Goal: Task Accomplishment & Management: Manage account settings

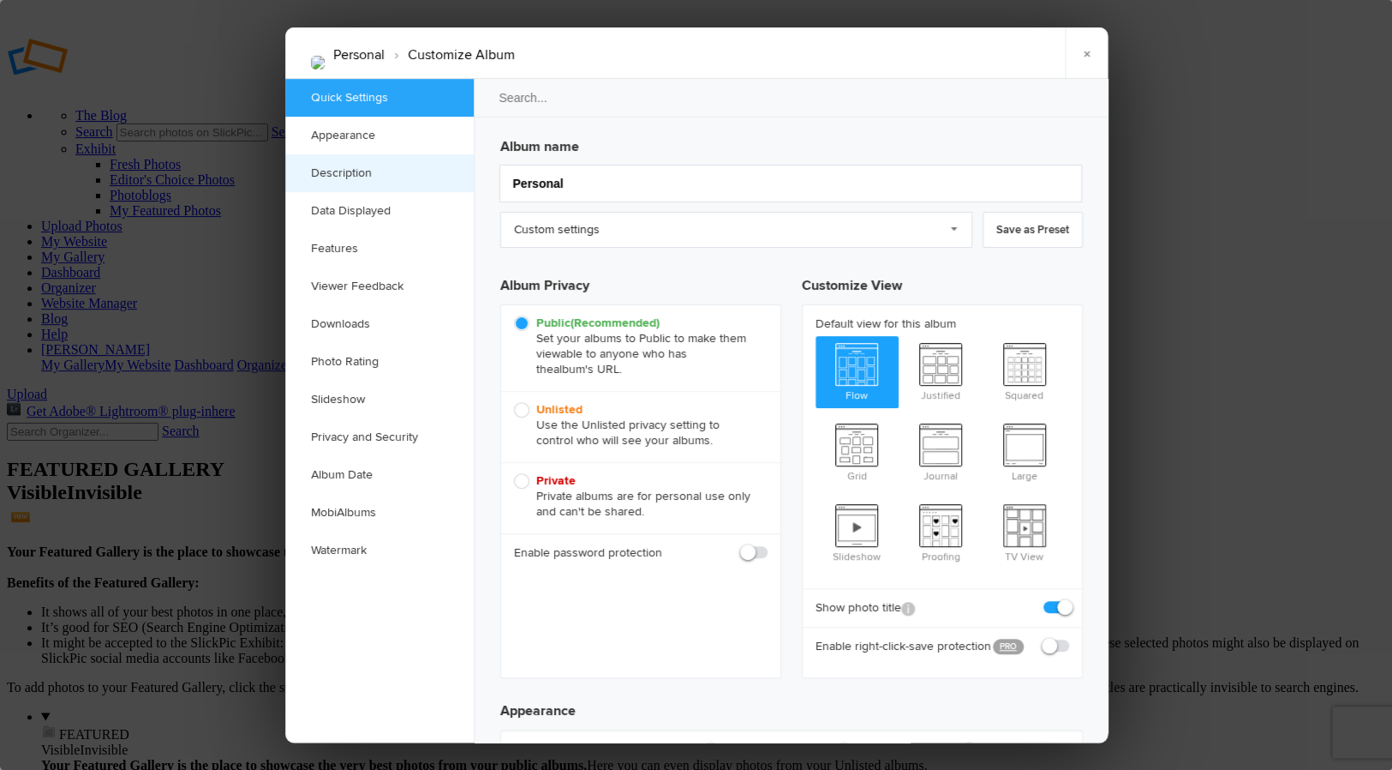
click at [354, 171] on link "Description" at bounding box center [379, 173] width 189 height 38
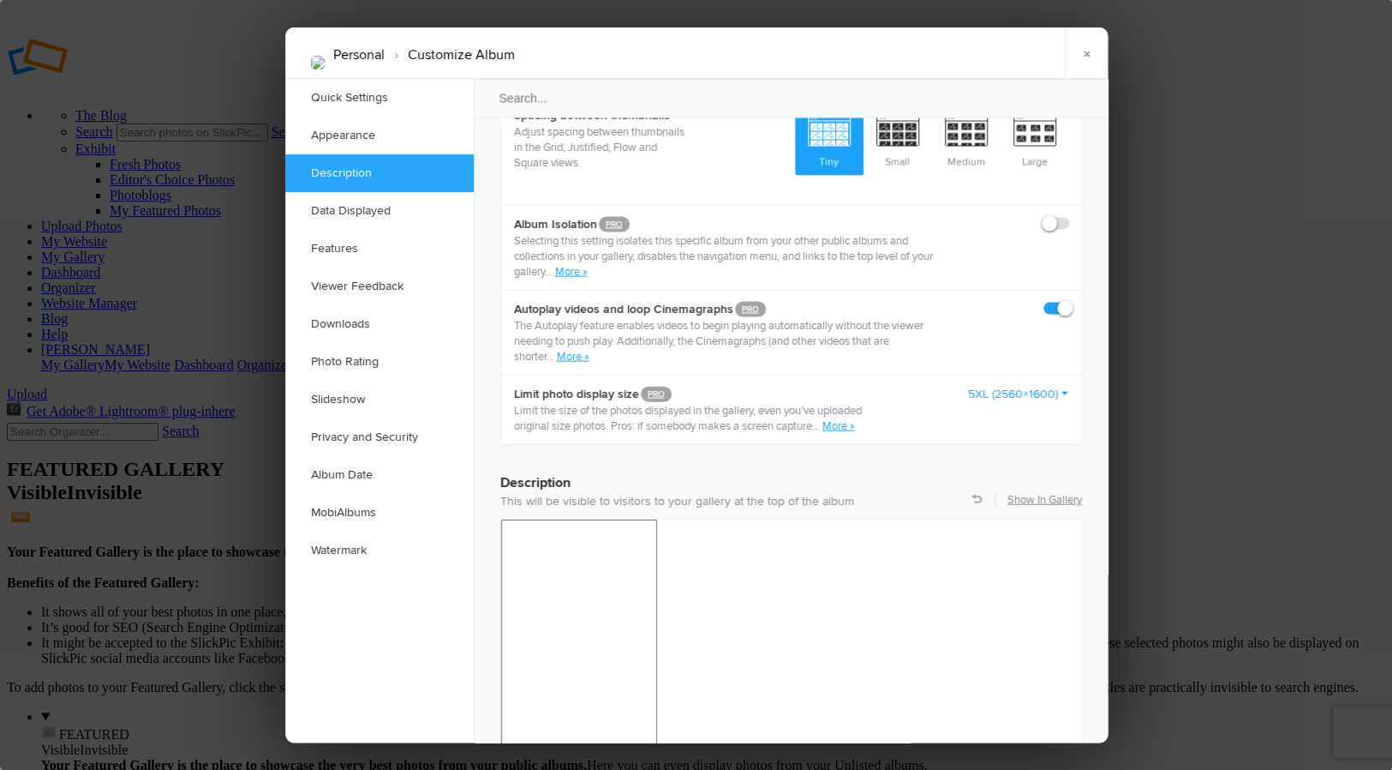
scroll to position [1322, 0]
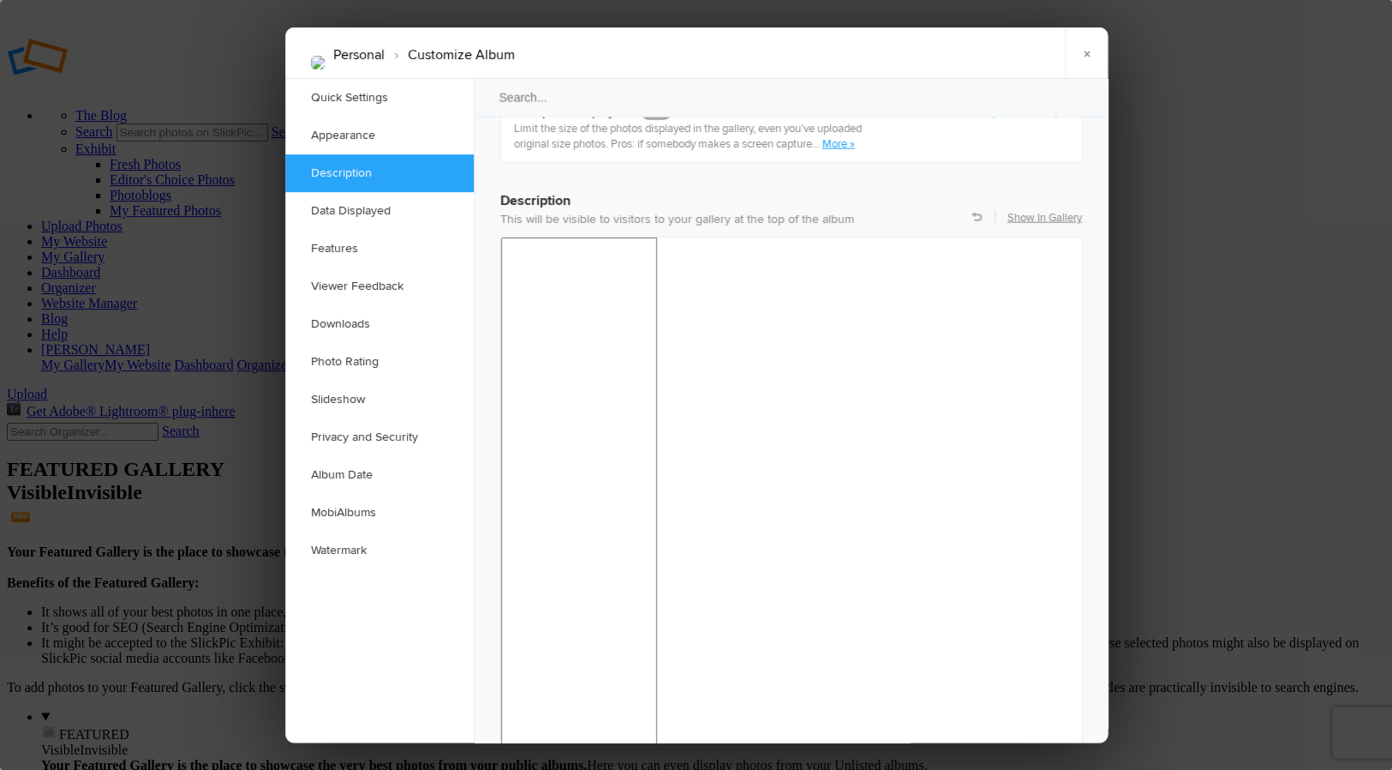
drag, startPoint x: 663, startPoint y: 1065, endPoint x: 683, endPoint y: 1068, distance: 19.9
drag, startPoint x: 786, startPoint y: 1094, endPoint x: 806, endPoint y: 1102, distance: 21.2
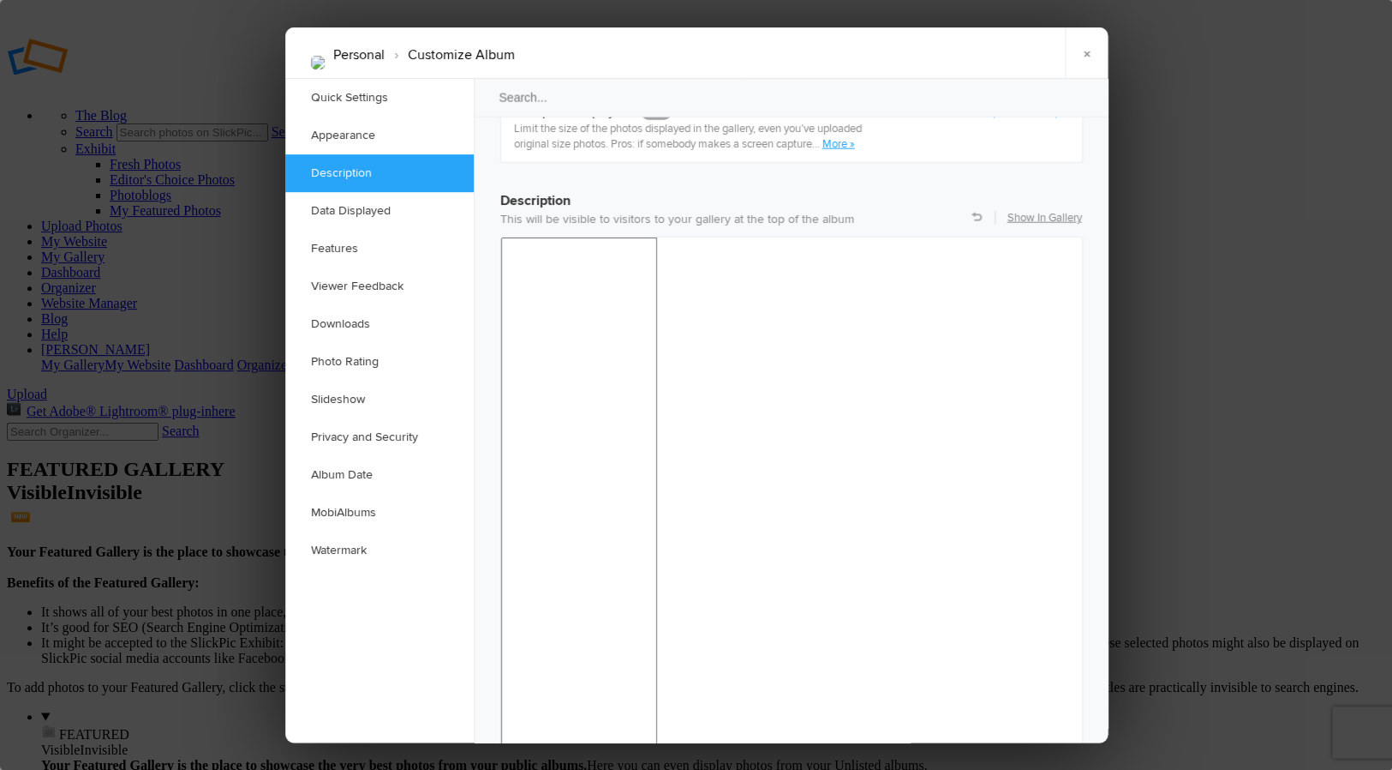
drag, startPoint x: 512, startPoint y: 1063, endPoint x: 782, endPoint y: 1117, distance: 275.4
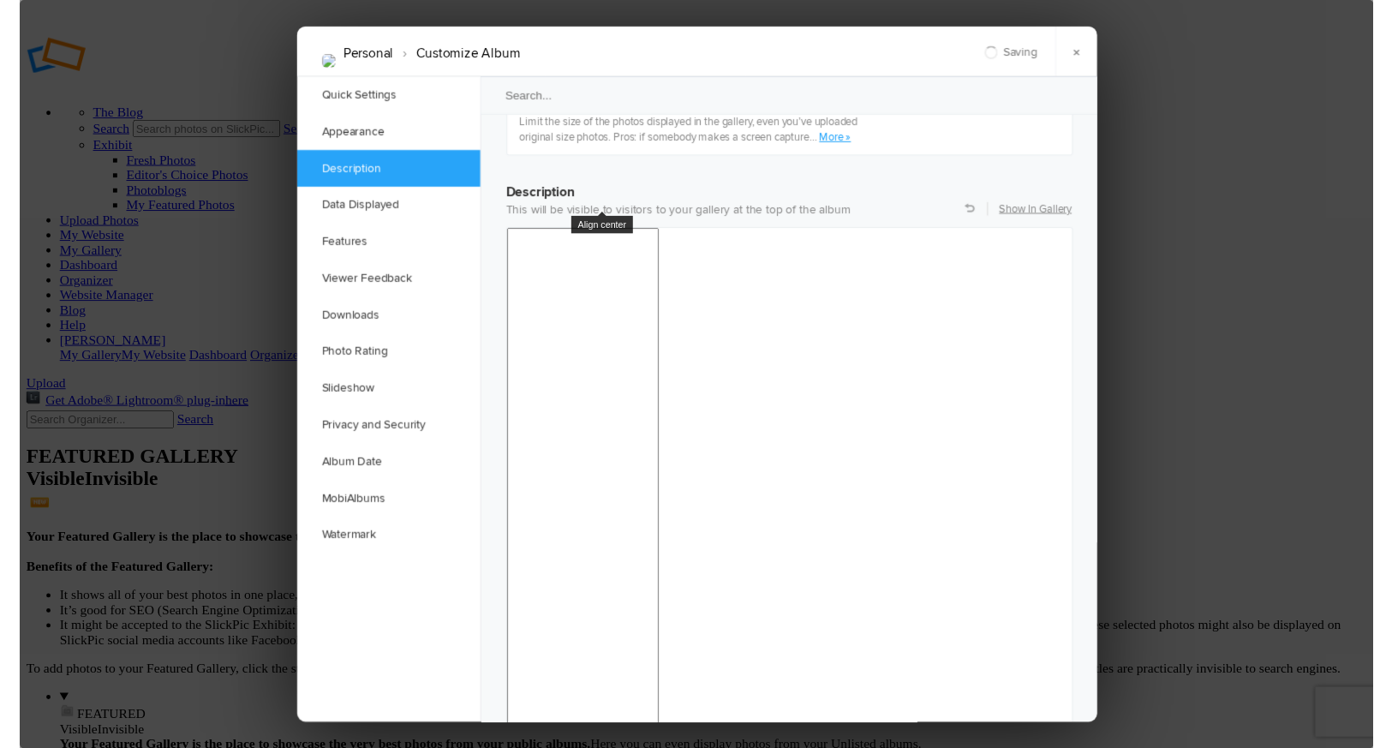
scroll to position [1310, 0]
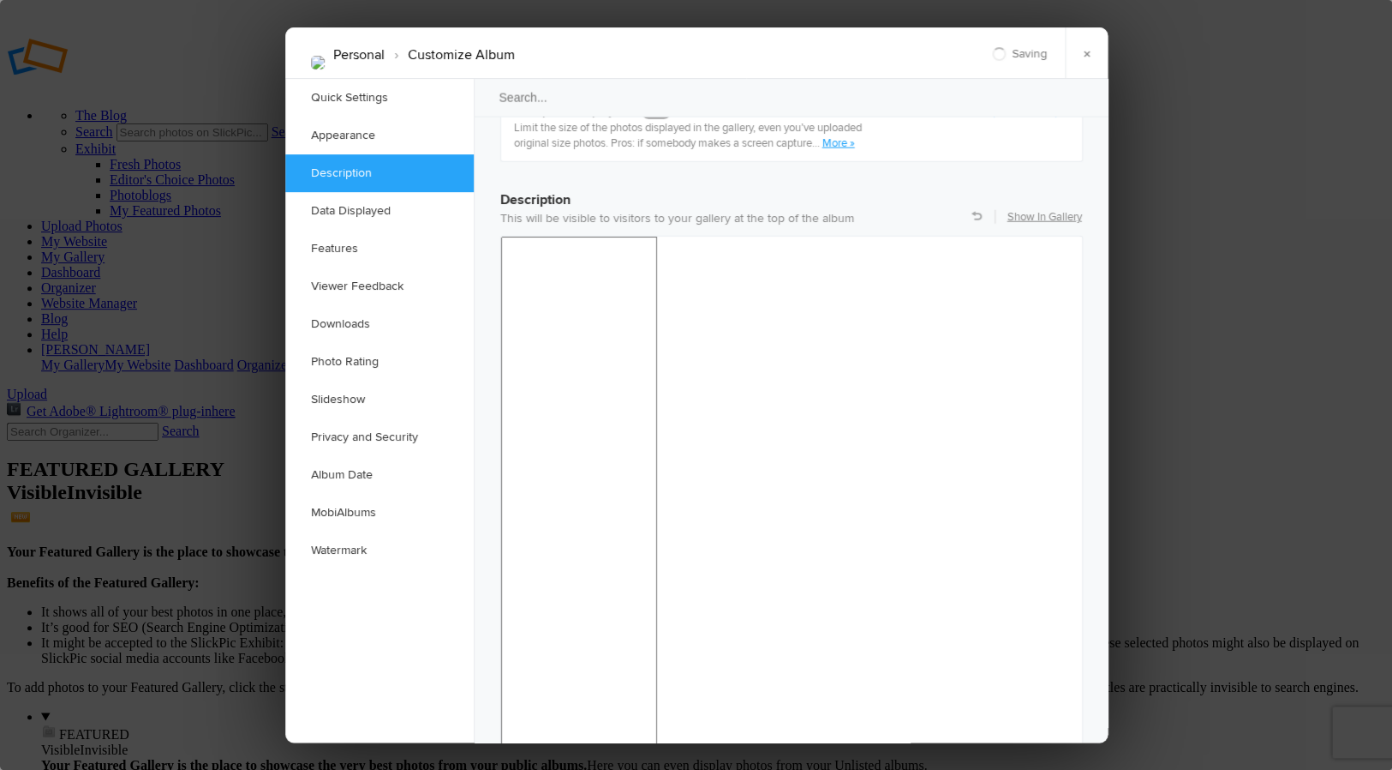
click at [1087, 53] on link "×" at bounding box center [1086, 52] width 43 height 51
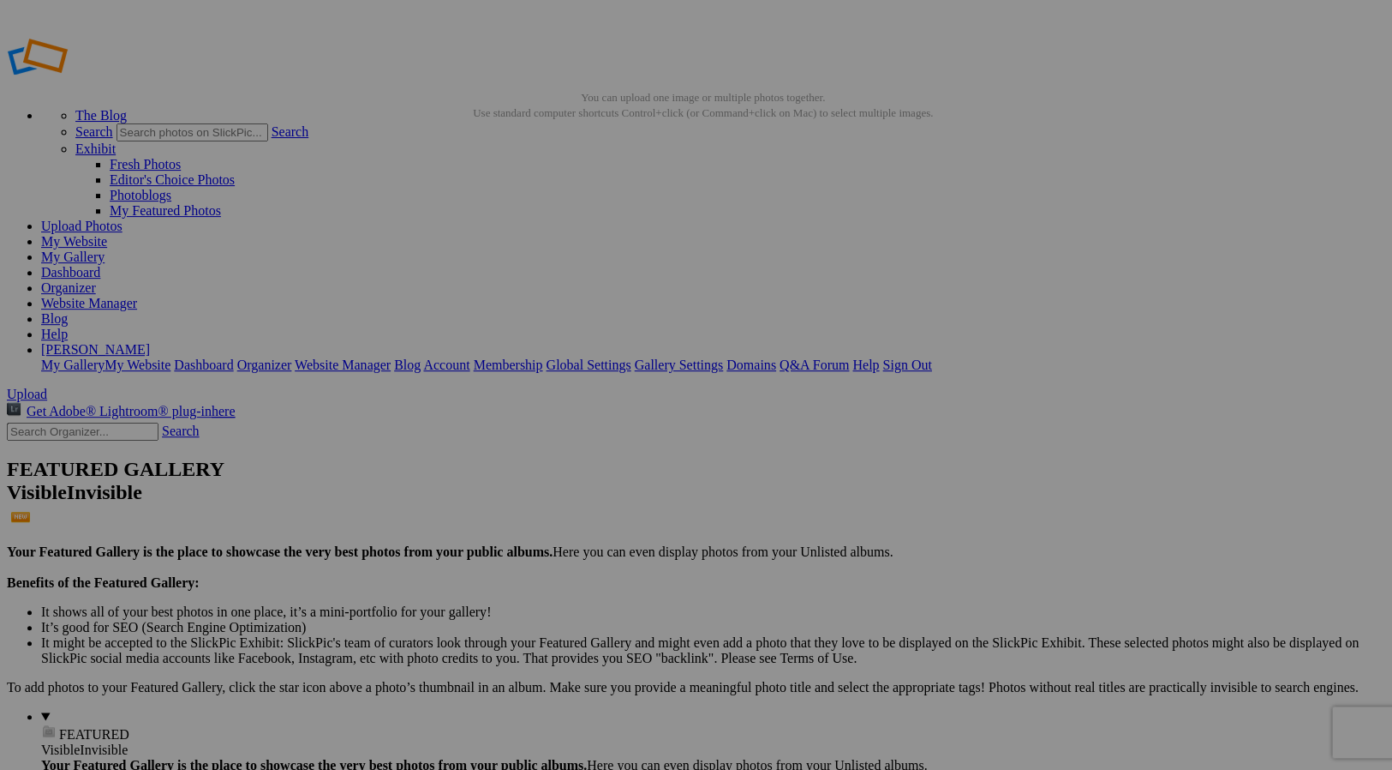
click at [107, 234] on link "My Website" at bounding box center [74, 241] width 66 height 15
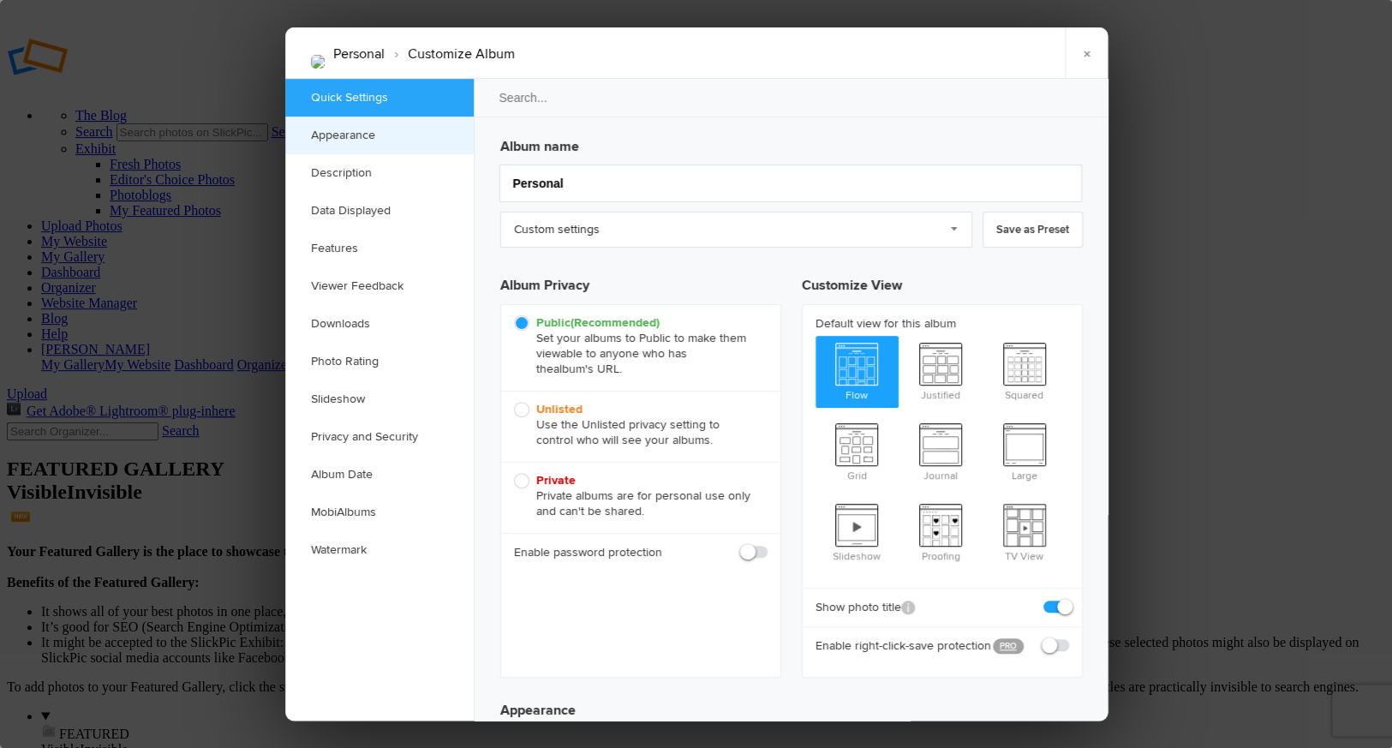
scroll to position [0, 0]
click at [339, 171] on link "Description" at bounding box center [379, 173] width 189 height 38
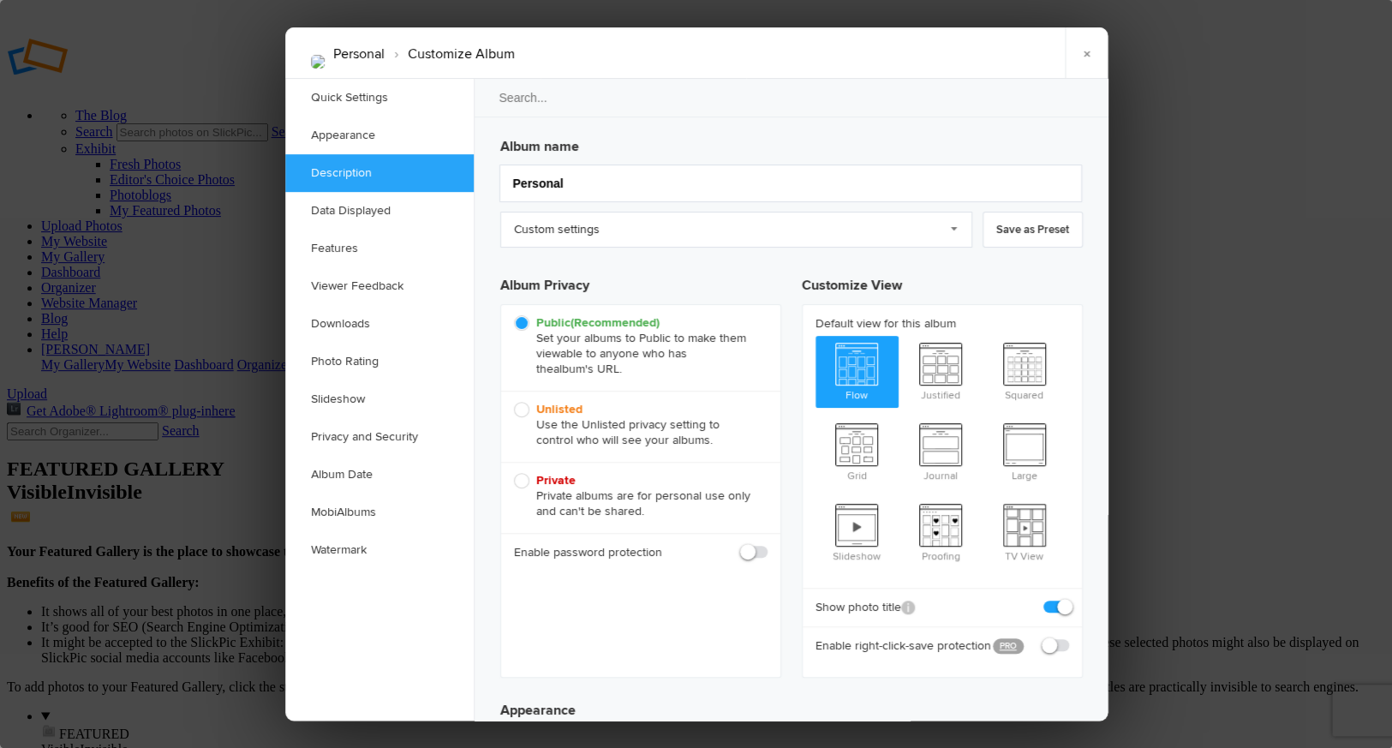
scroll to position [1322, 0]
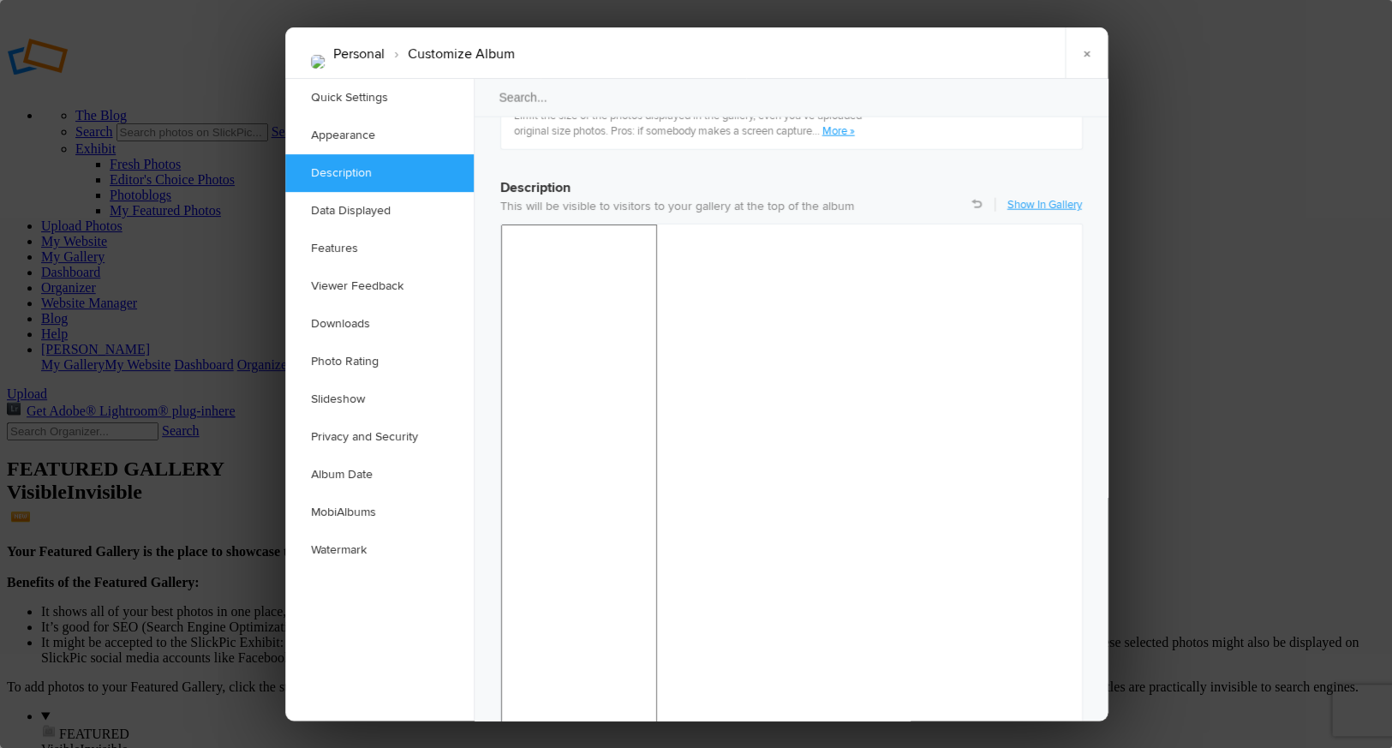
click at [1033, 197] on link "Show In Gallery" at bounding box center [1045, 204] width 75 height 15
click at [1089, 49] on link "×" at bounding box center [1086, 52] width 43 height 51
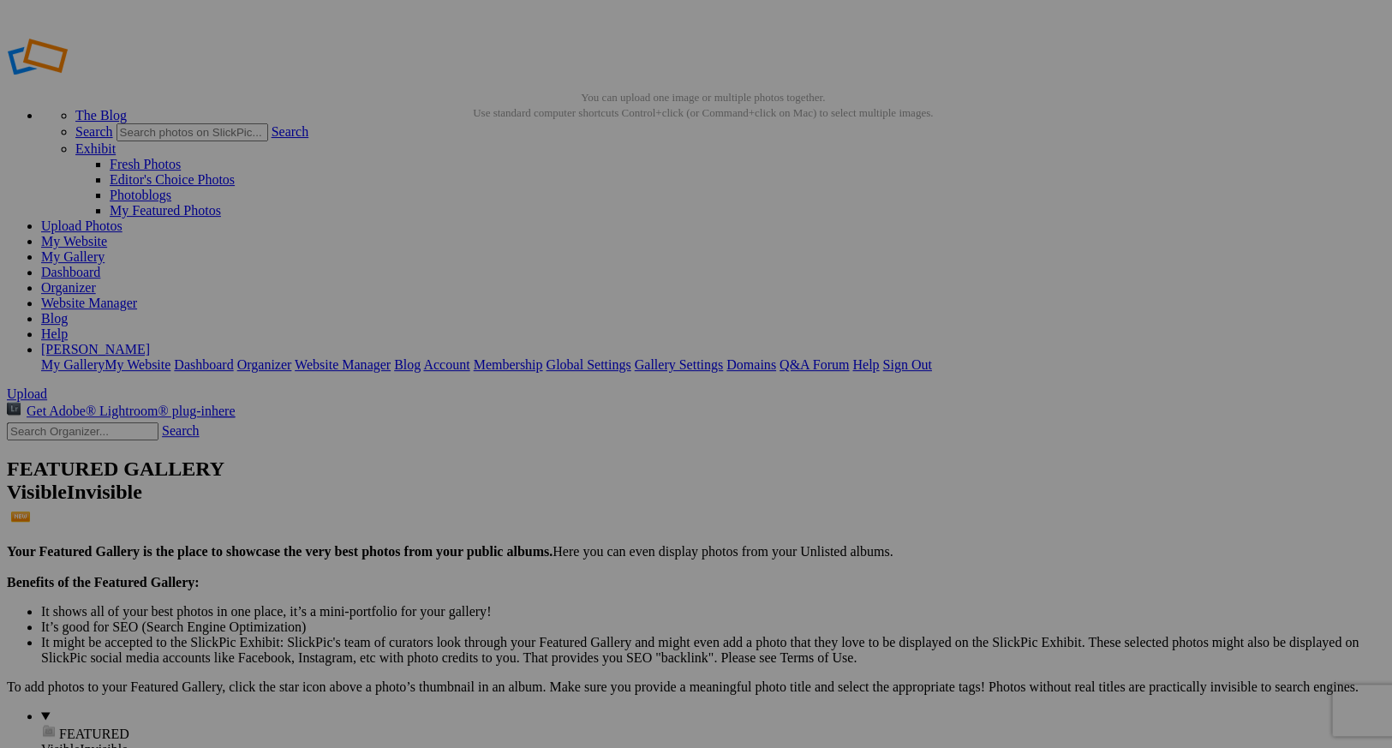
scroll to position [0, 0]
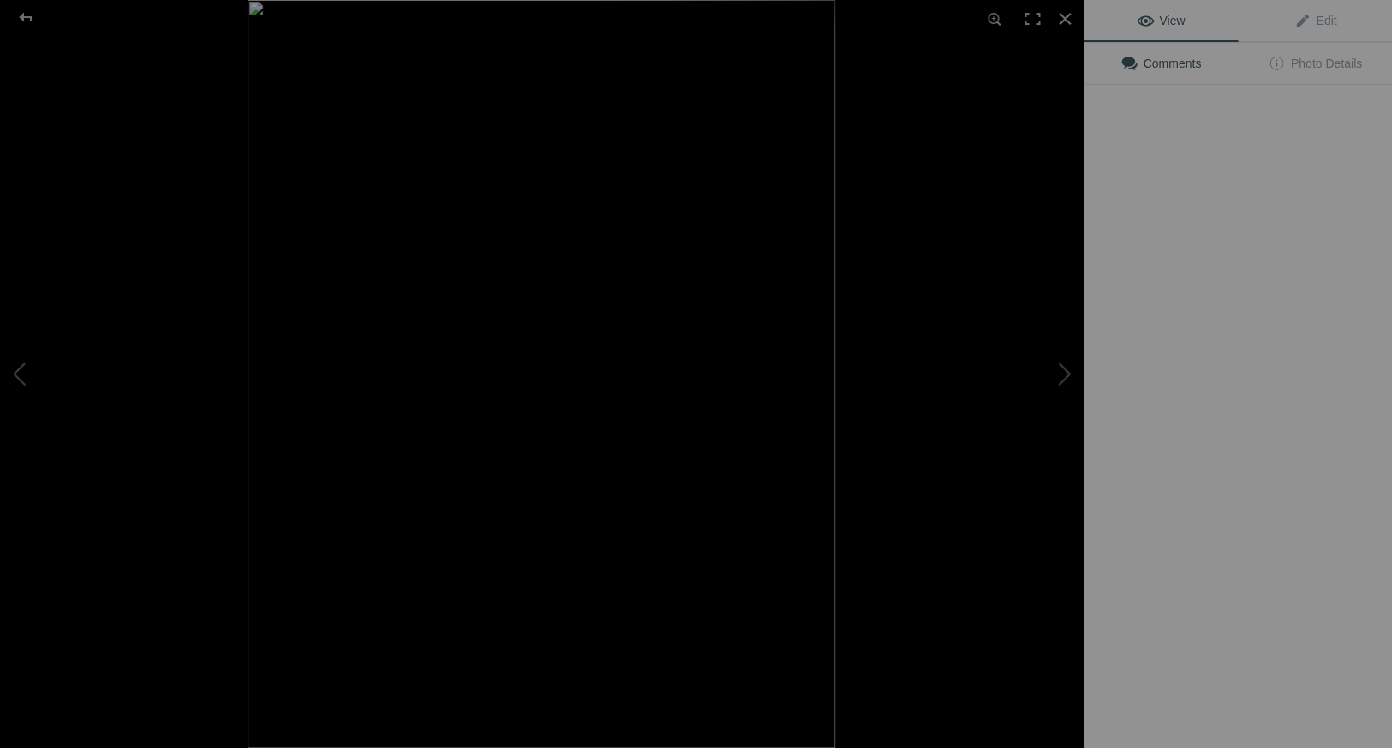
click at [1260, 468] on div "View Edit Comments Photo Details" at bounding box center [1238, 374] width 308 height 748
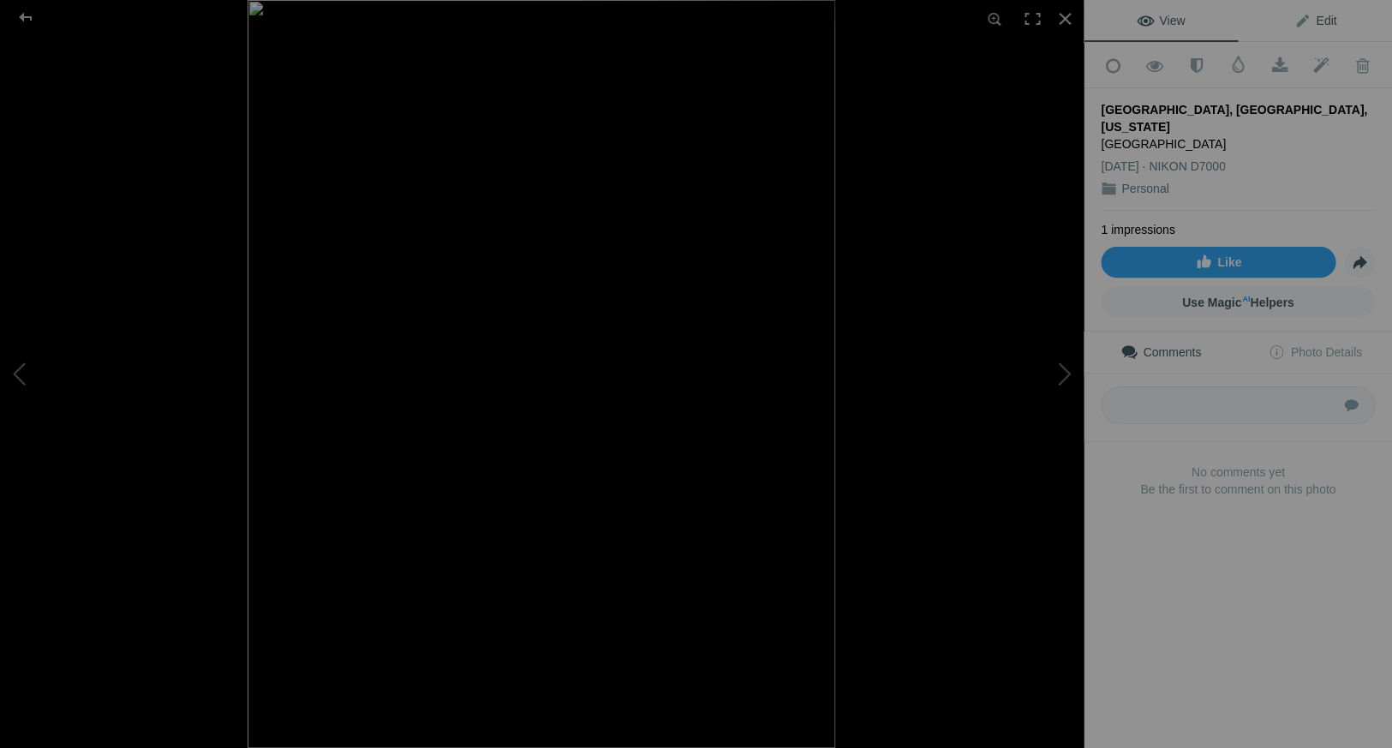
click at [1325, 16] on span "Edit" at bounding box center [1315, 21] width 43 height 14
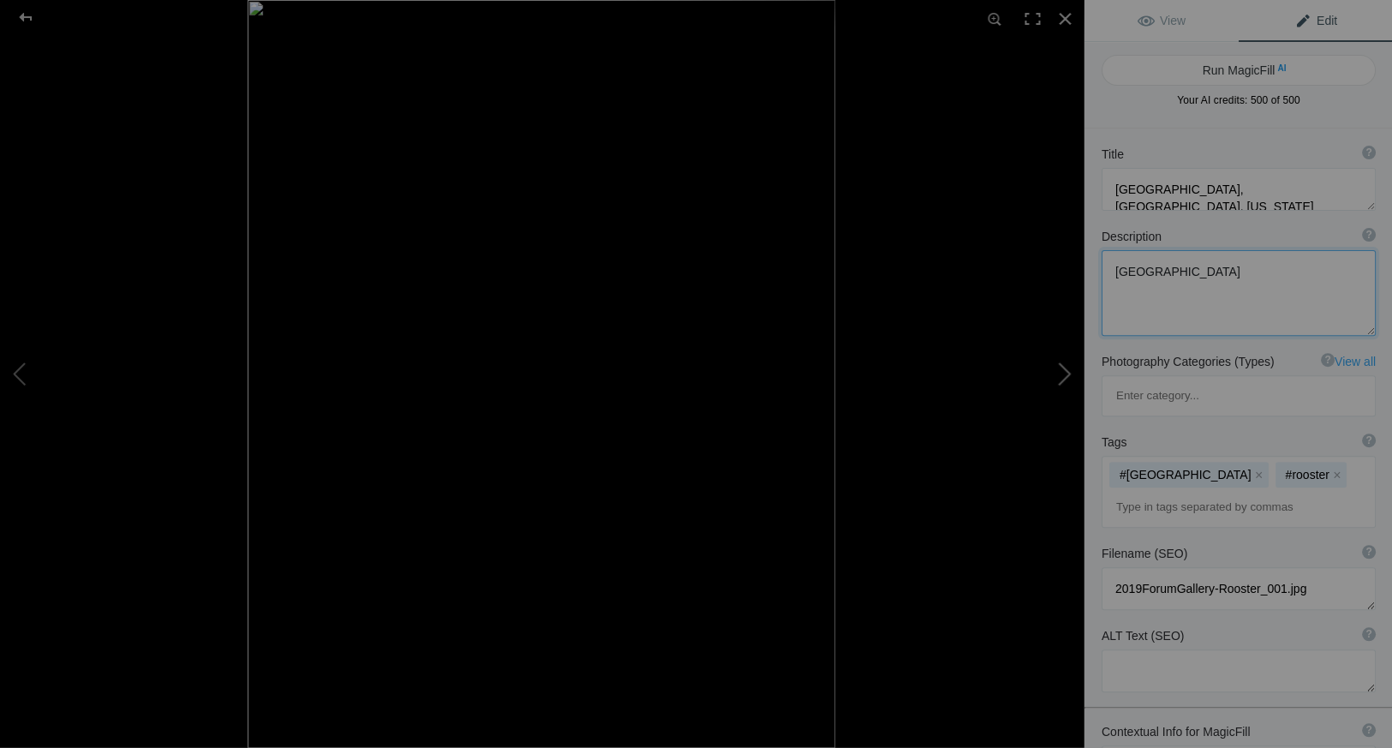
drag, startPoint x: 1250, startPoint y: 272, endPoint x: 1082, endPoint y: 265, distance: 168.1
click at [1084, 266] on div "Description ? By adding more context around images, results can become much mor…" at bounding box center [1238, 281] width 308 height 125
click at [1114, 492] on input at bounding box center [1238, 507] width 255 height 31
type input "#Los Altos"
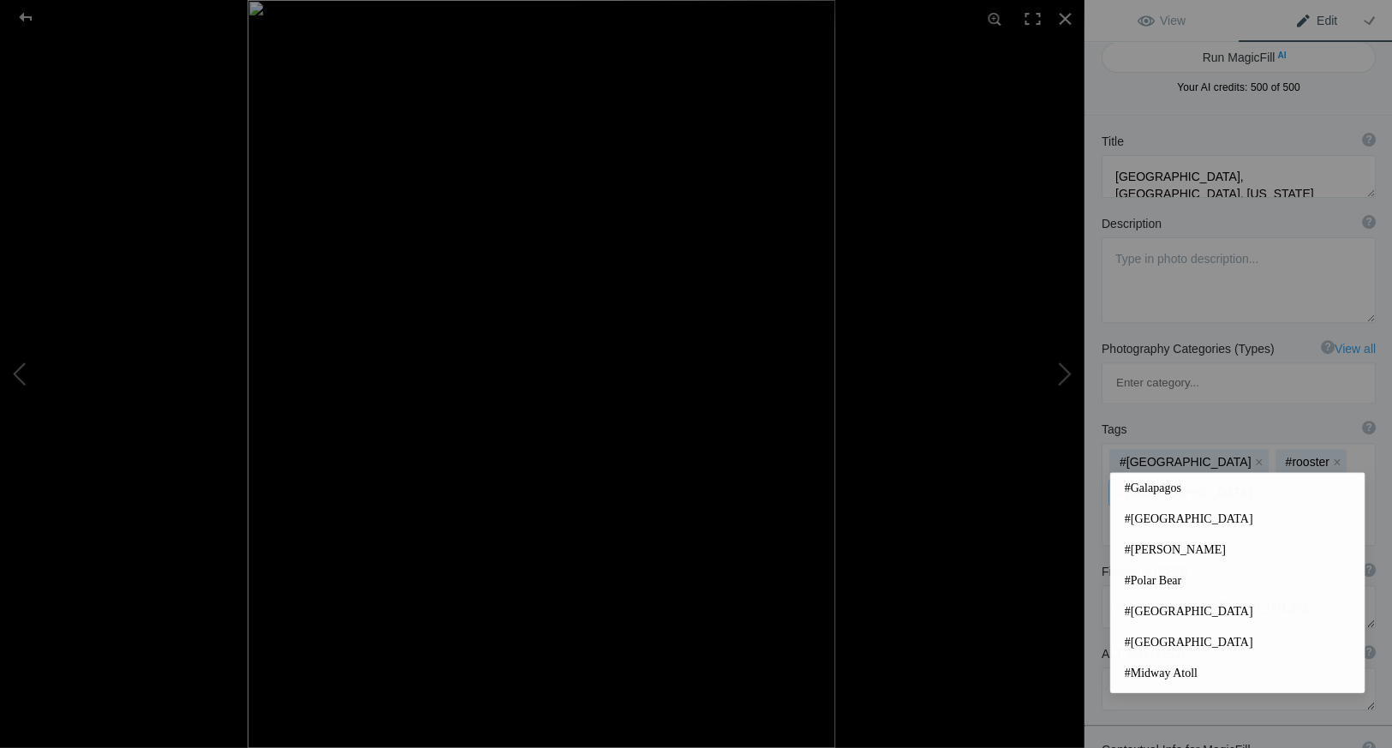
click at [1253, 487] on button "x" at bounding box center [1259, 493] width 12 height 12
click at [1209, 483] on input at bounding box center [1238, 498] width 255 height 31
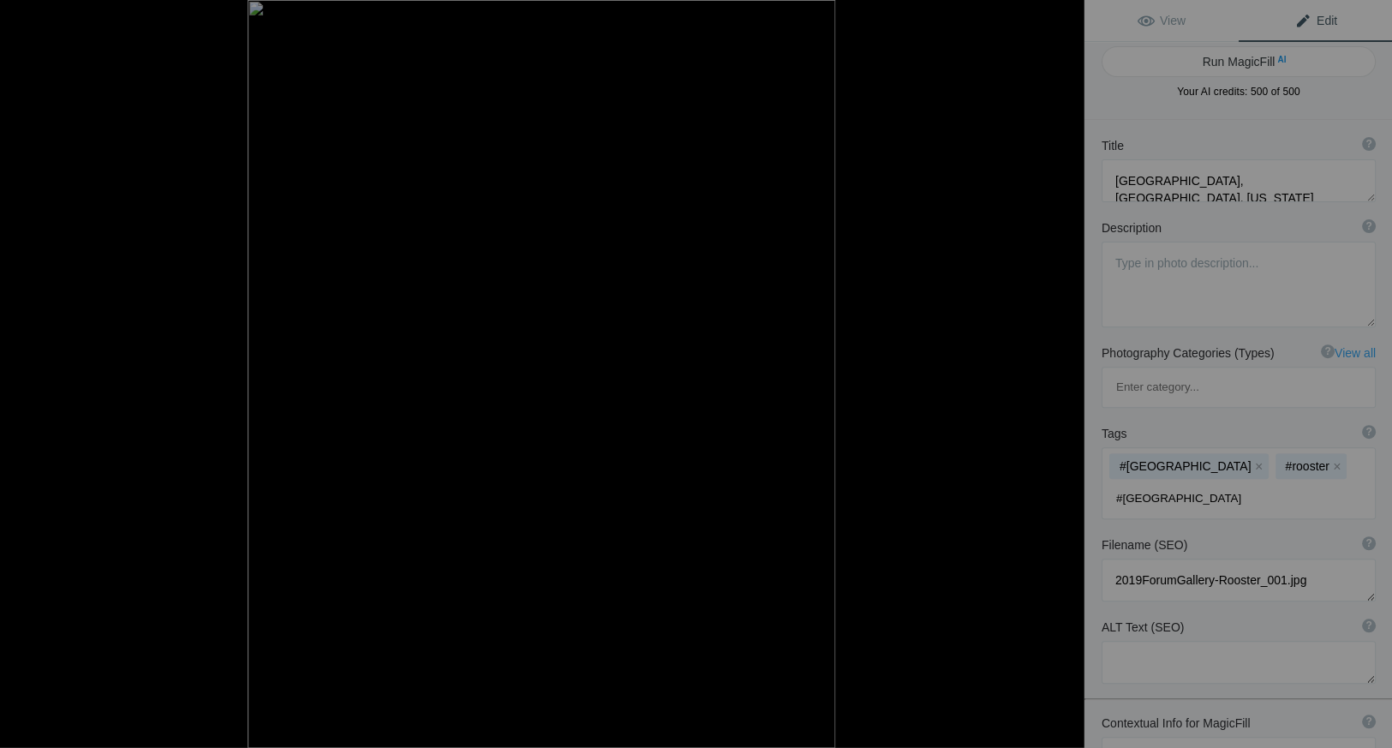
type input "#Los Altos"
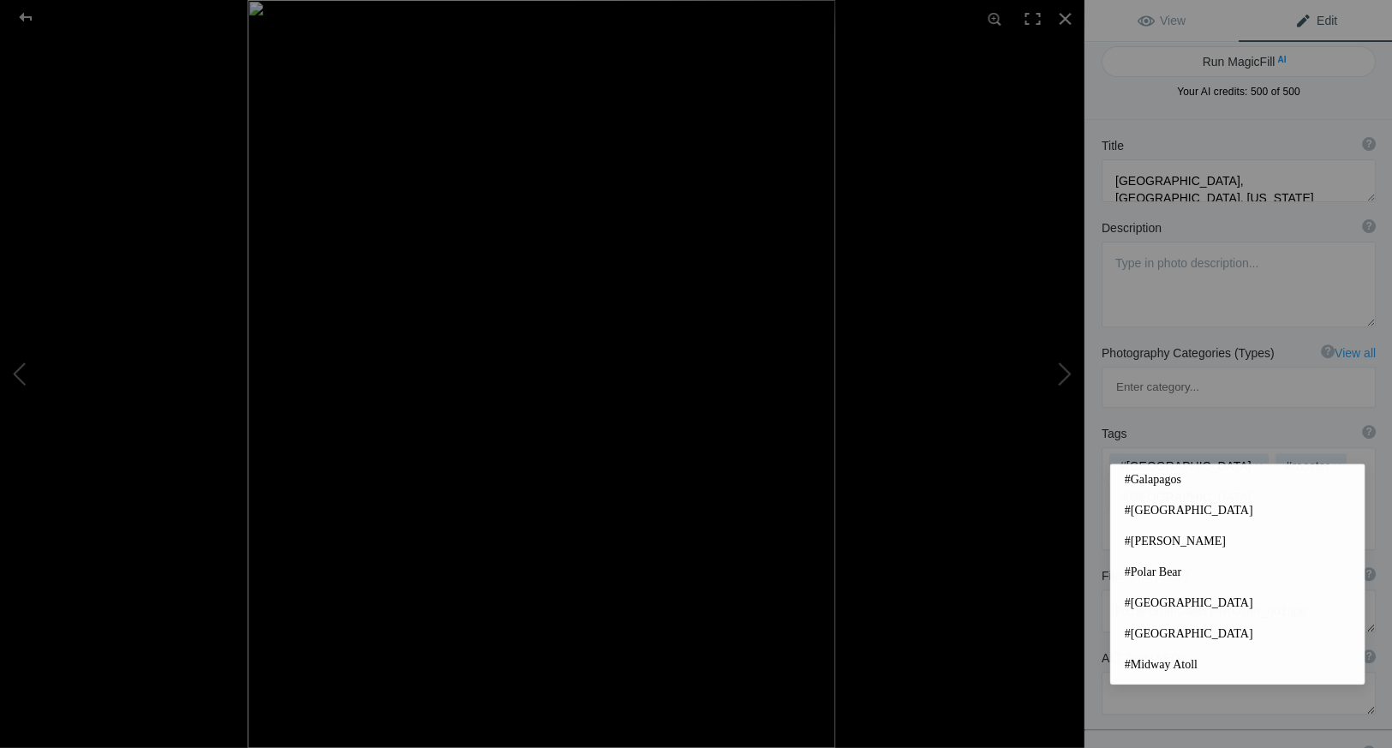
scroll to position [0, 0]
click at [1064, 15] on div at bounding box center [1065, 19] width 38 height 38
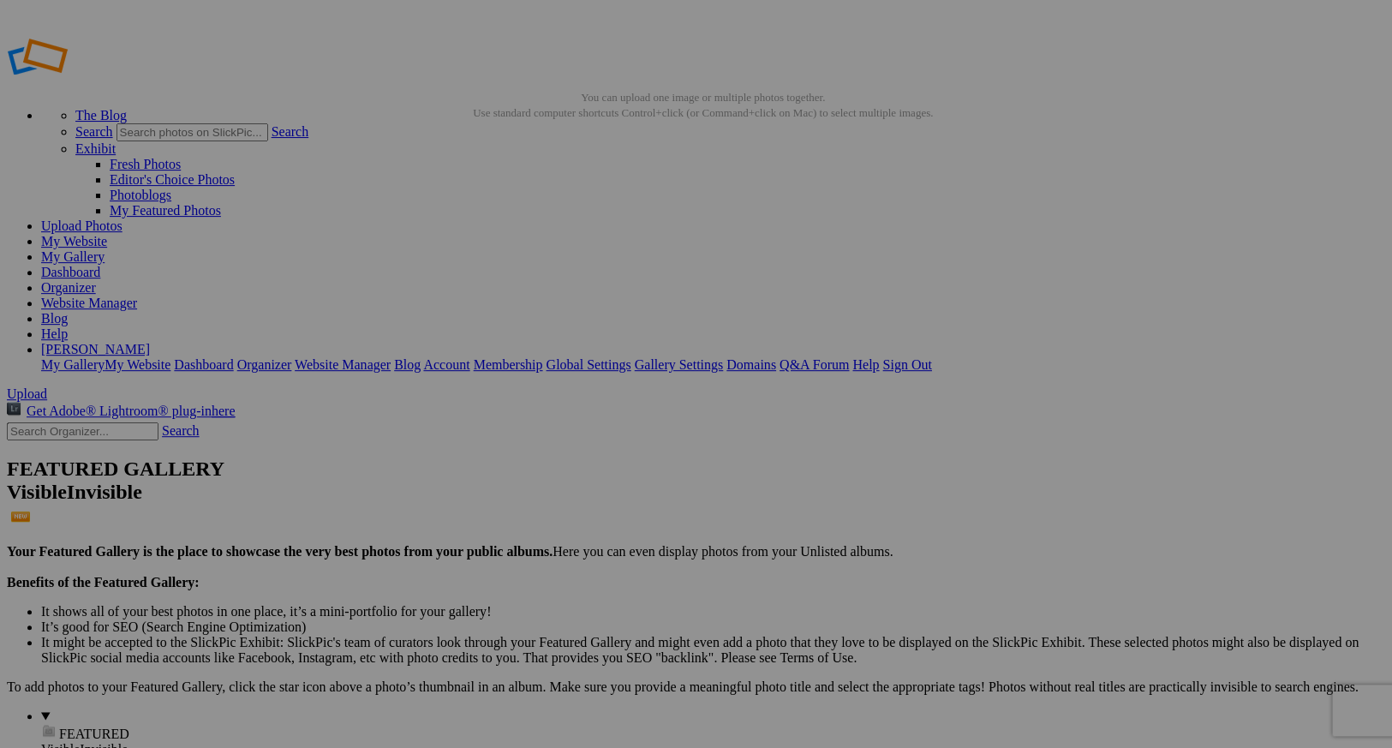
click at [931, 357] on link "Sign Out" at bounding box center [907, 364] width 49 height 15
